Goal: Task Accomplishment & Management: Manage account settings

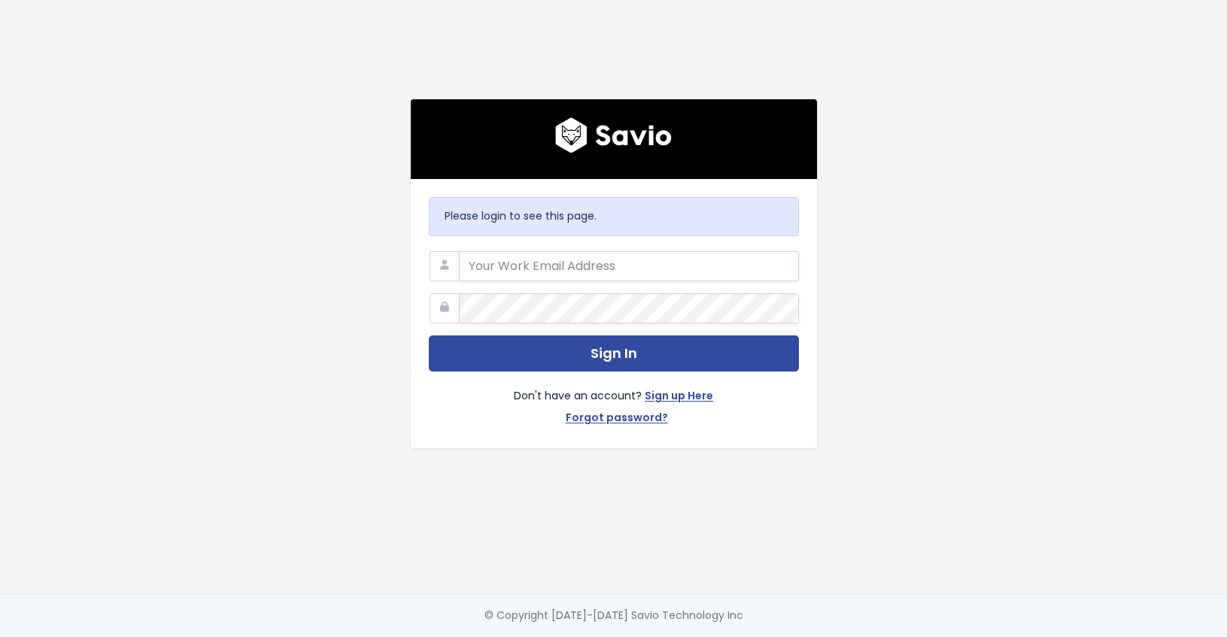
type input "[PERSON_NAME][EMAIL_ADDRESS][PERSON_NAME][DOMAIN_NAME]"
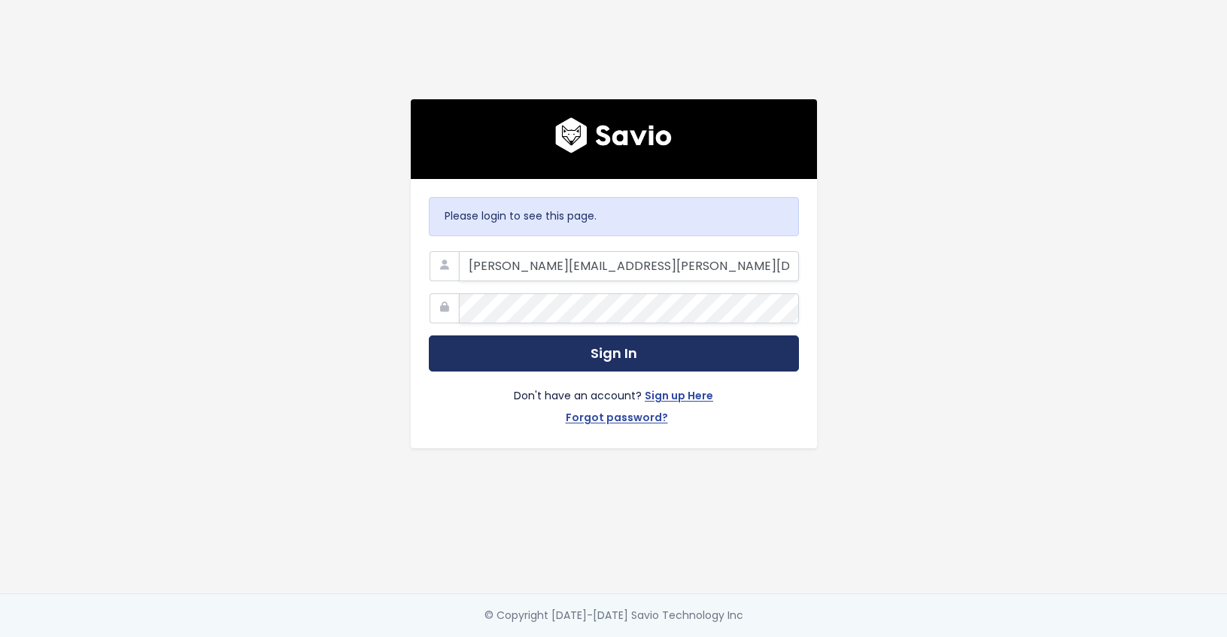
click at [608, 351] on button "Sign In" at bounding box center [614, 353] width 370 height 37
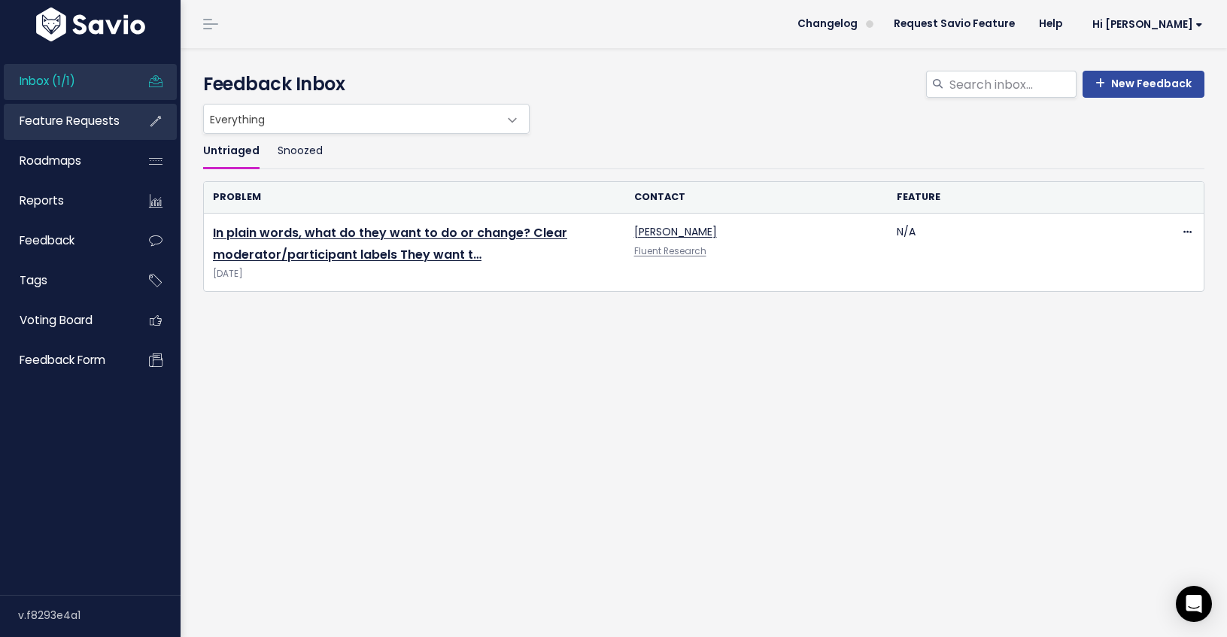
click at [37, 117] on span "Feature Requests" at bounding box center [70, 121] width 100 height 16
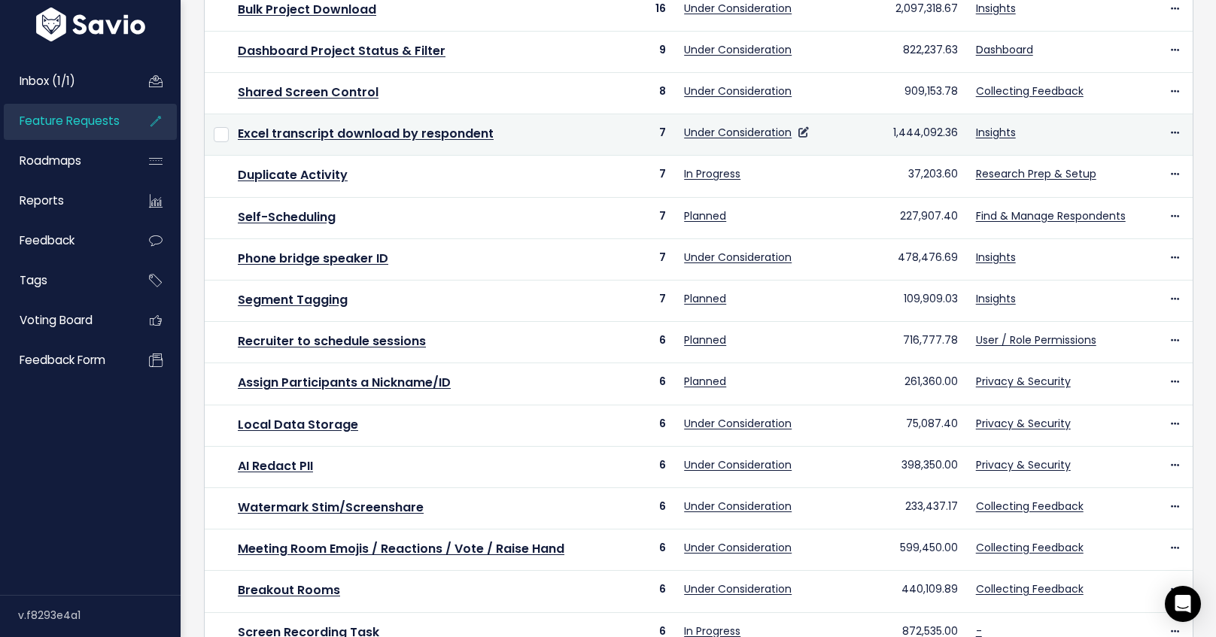
scroll to position [513, 0]
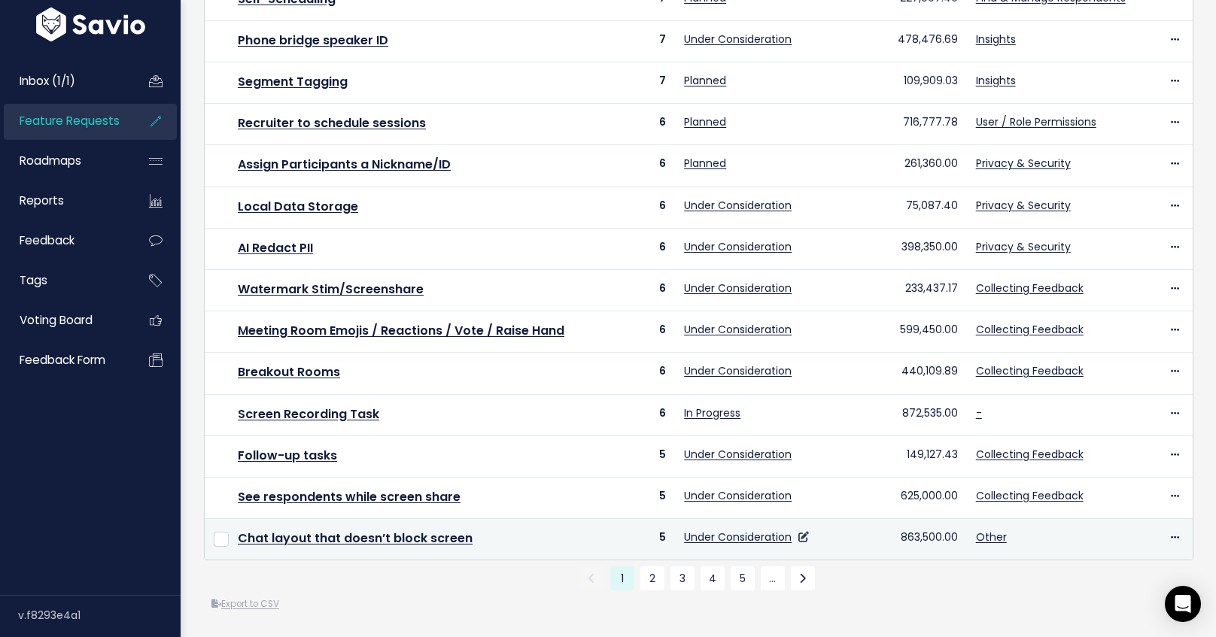
click at [799, 530] on link at bounding box center [801, 537] width 14 height 15
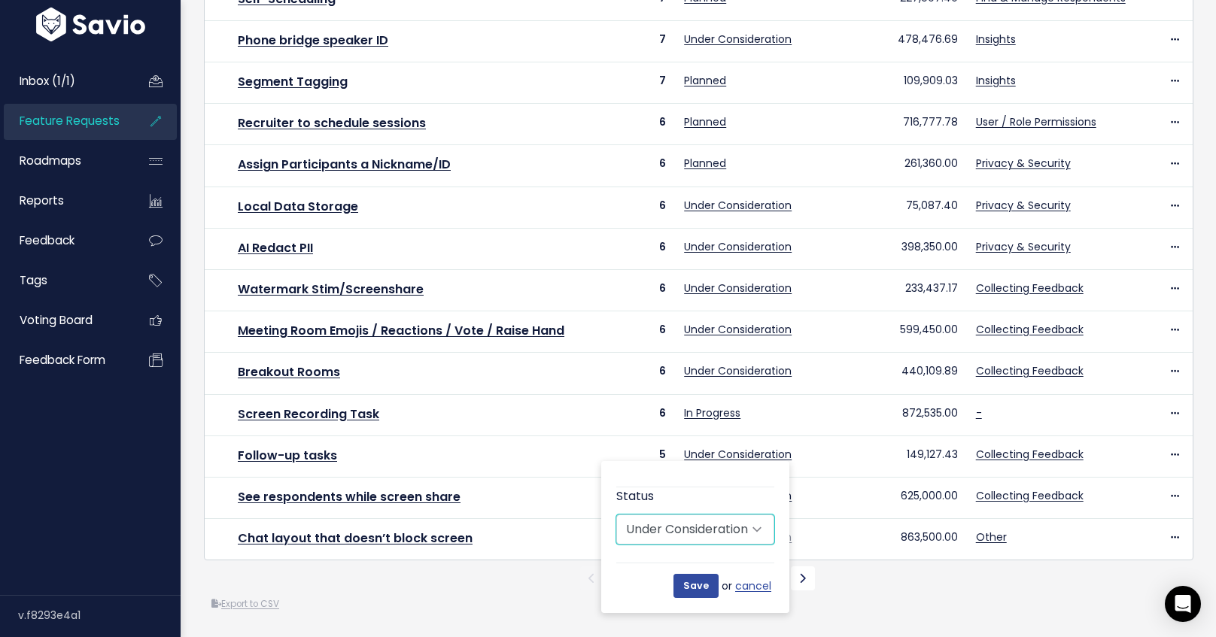
click at [745, 515] on select "Untriaged Under Consideration Planned In Progress Done Closed Won't do Not Plan…" at bounding box center [695, 530] width 158 height 30
click at [420, 597] on div "Export to CSV" at bounding box center [698, 605] width 989 height 16
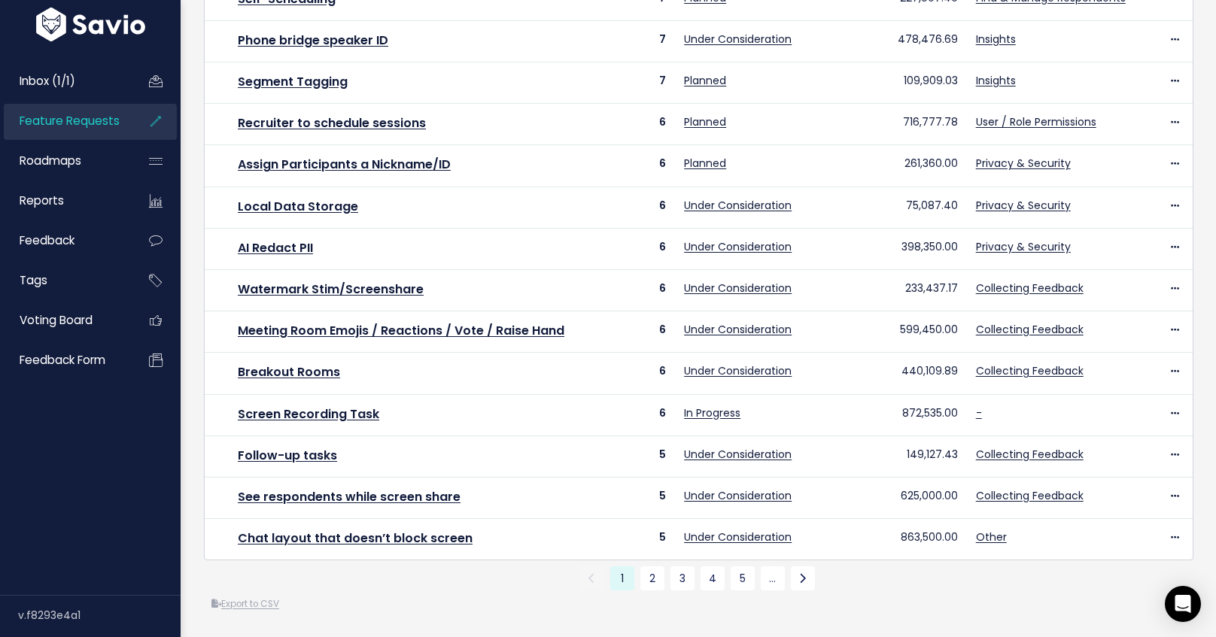
click at [279, 600] on div "Export to CSV" at bounding box center [698, 605] width 989 height 16
click at [274, 598] on link "Export to CSV" at bounding box center [245, 604] width 68 height 12
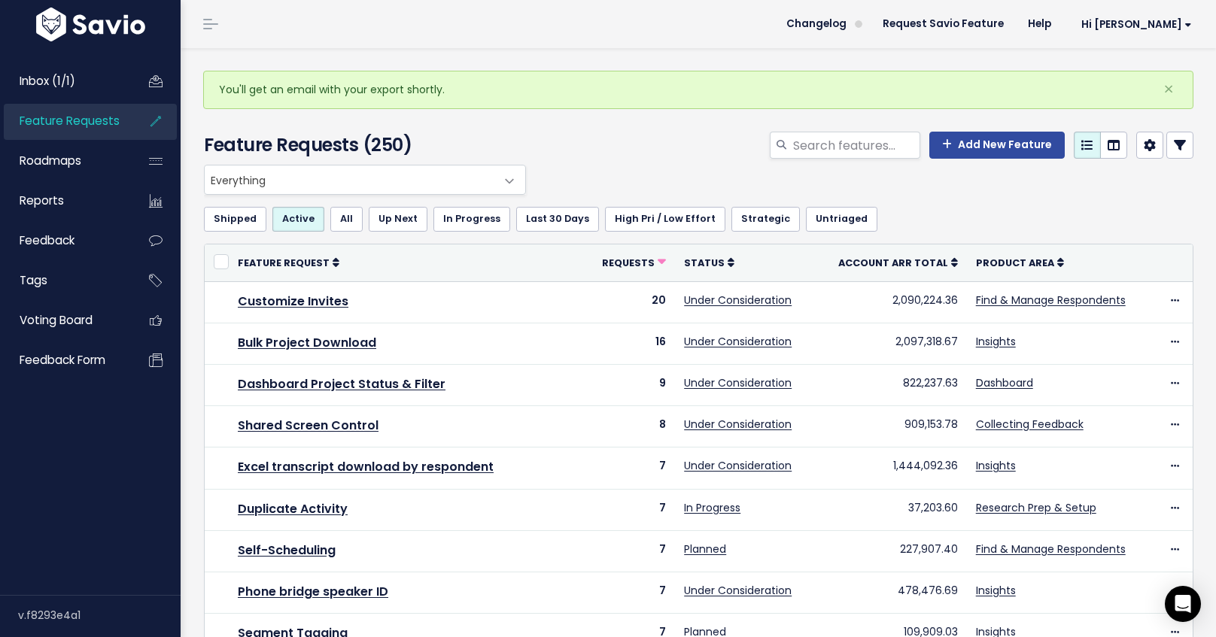
click at [80, 456] on div "Inbox (1/1) Feature Requests Roadmaps Reports" at bounding box center [90, 320] width 181 height 550
click at [50, 81] on span "Inbox (1/1)" at bounding box center [48, 81] width 56 height 16
